Goal: Task Accomplishment & Management: Manage account settings

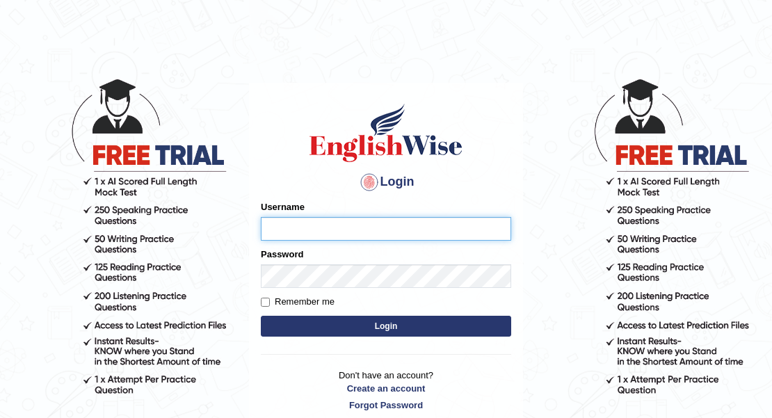
click at [335, 228] on input "Username" at bounding box center [386, 229] width 250 height 24
click at [322, 236] on input "Username" at bounding box center [386, 229] width 250 height 24
click at [322, 235] on input "Username" at bounding box center [386, 229] width 250 height 24
click at [317, 223] on input "Username" at bounding box center [386, 229] width 250 height 24
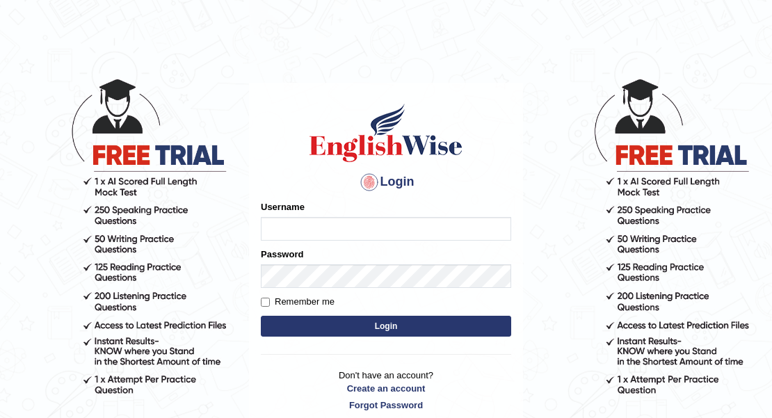
click at [328, 364] on div "Login Please fix the following errors: Username Password Remember me Login Don'…" at bounding box center [386, 257] width 274 height 348
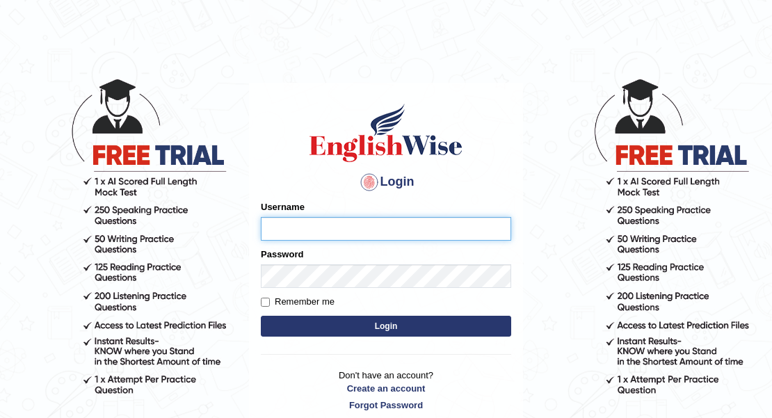
click at [345, 223] on input "Username" at bounding box center [386, 229] width 250 height 24
click at [344, 223] on input "Username" at bounding box center [386, 229] width 250 height 24
click at [339, 225] on input "Username" at bounding box center [386, 229] width 250 height 24
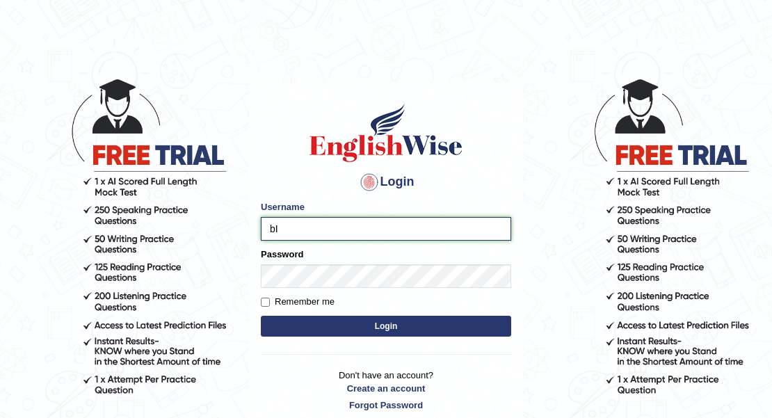
type input "b"
